Goal: Navigation & Orientation: Find specific page/section

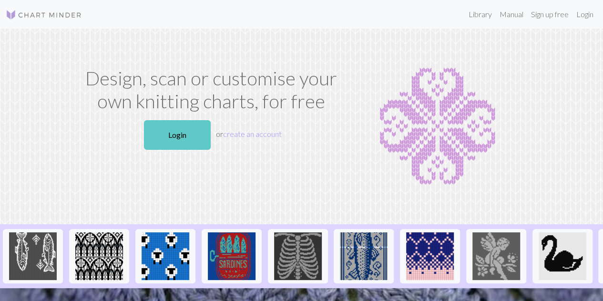
click at [197, 134] on link "Login" at bounding box center [177, 135] width 67 height 30
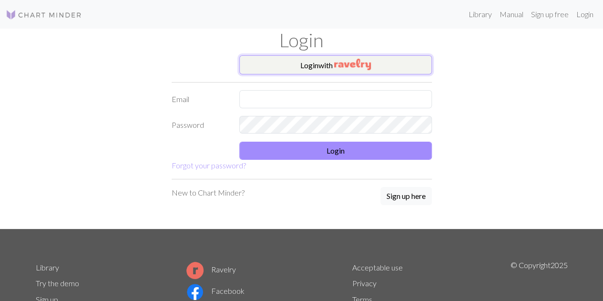
click at [323, 67] on button "Login with" at bounding box center [335, 64] width 193 height 19
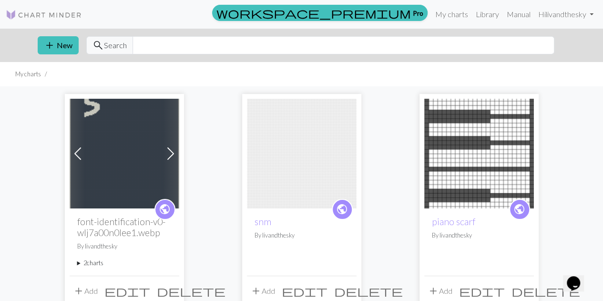
click at [127, 136] on img at bounding box center [125, 154] width 110 height 110
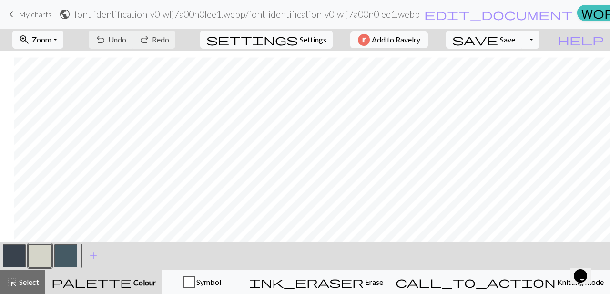
scroll to position [1747, 71]
